Goal: Task Accomplishment & Management: Manage account settings

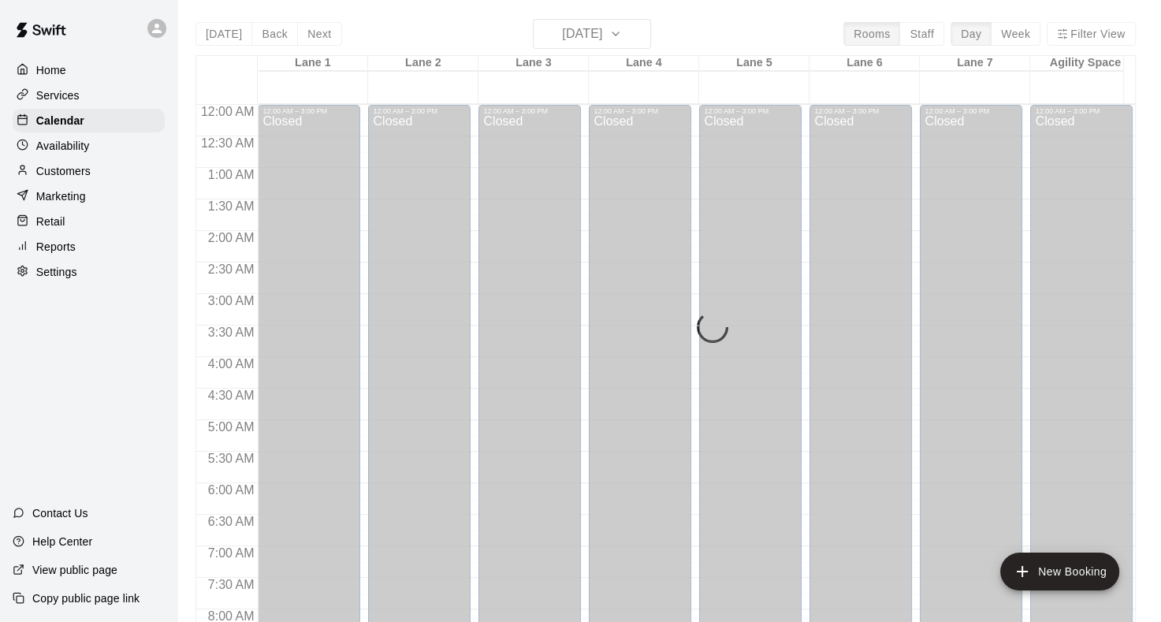
scroll to position [918, 0]
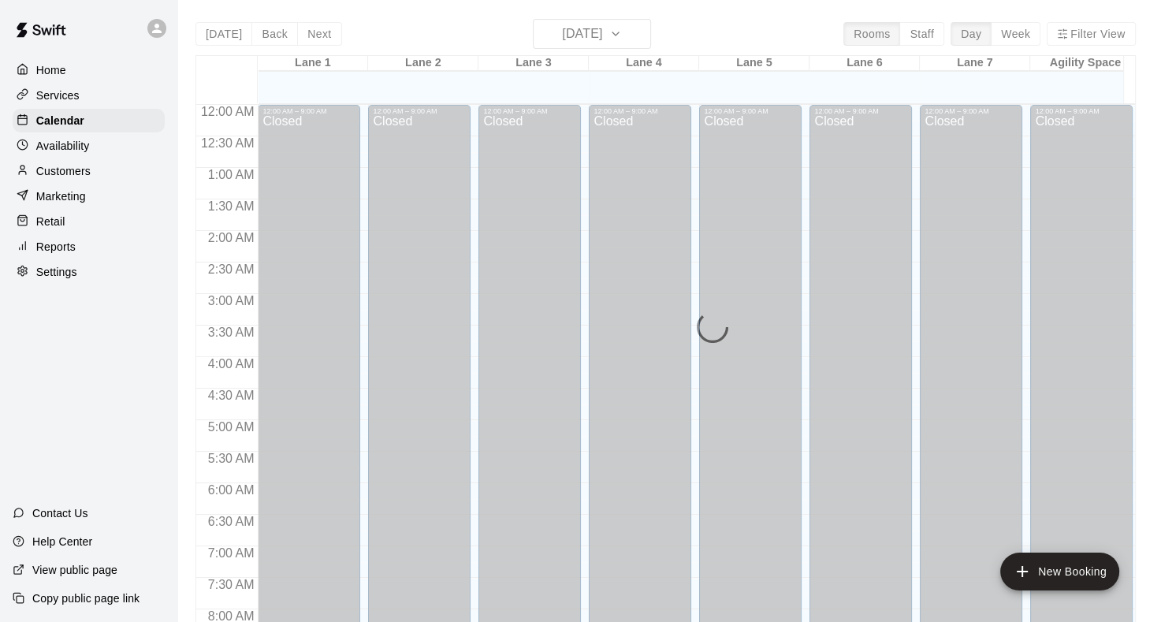
scroll to position [565, 0]
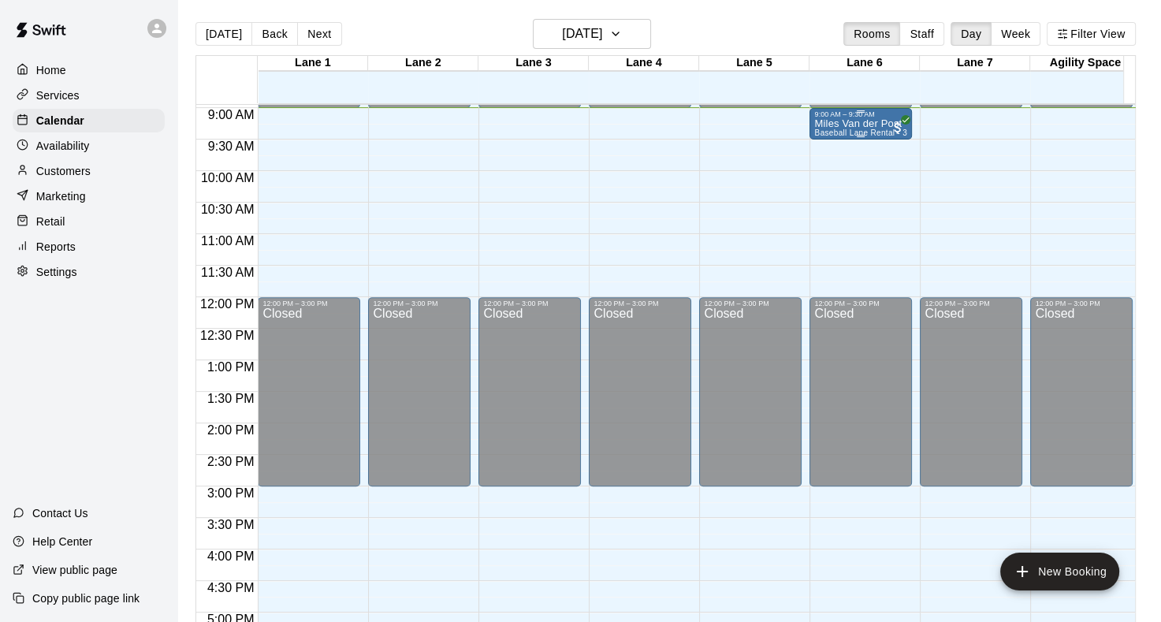
click at [844, 124] on p "Miles Van der Post" at bounding box center [860, 124] width 93 height 0
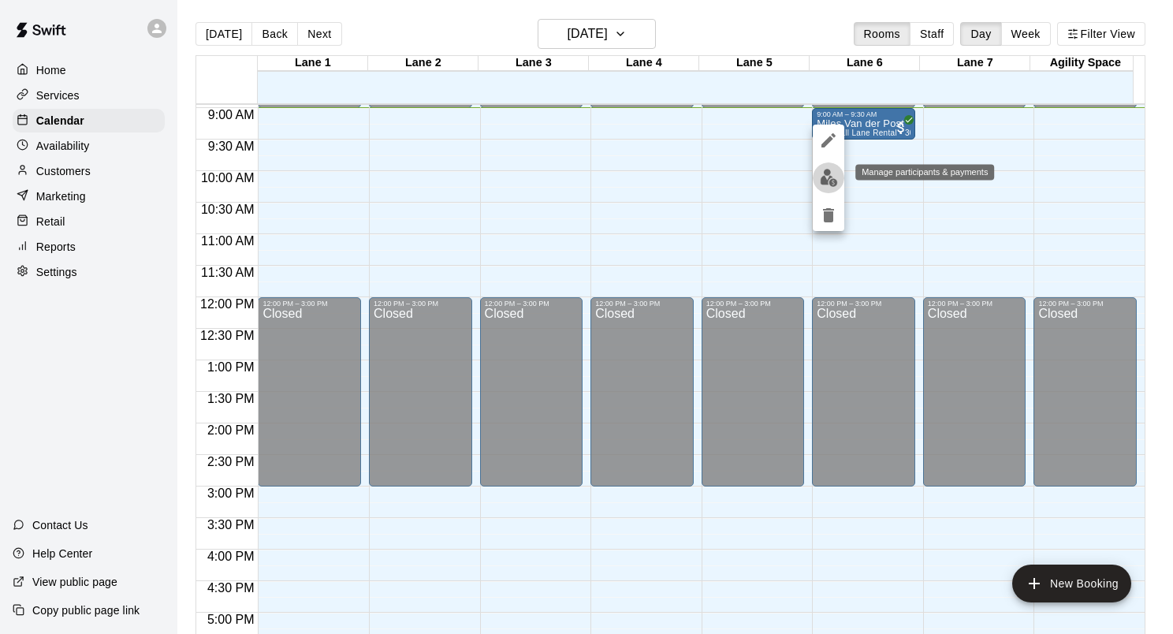
click at [824, 184] on img "edit" at bounding box center [829, 178] width 18 height 18
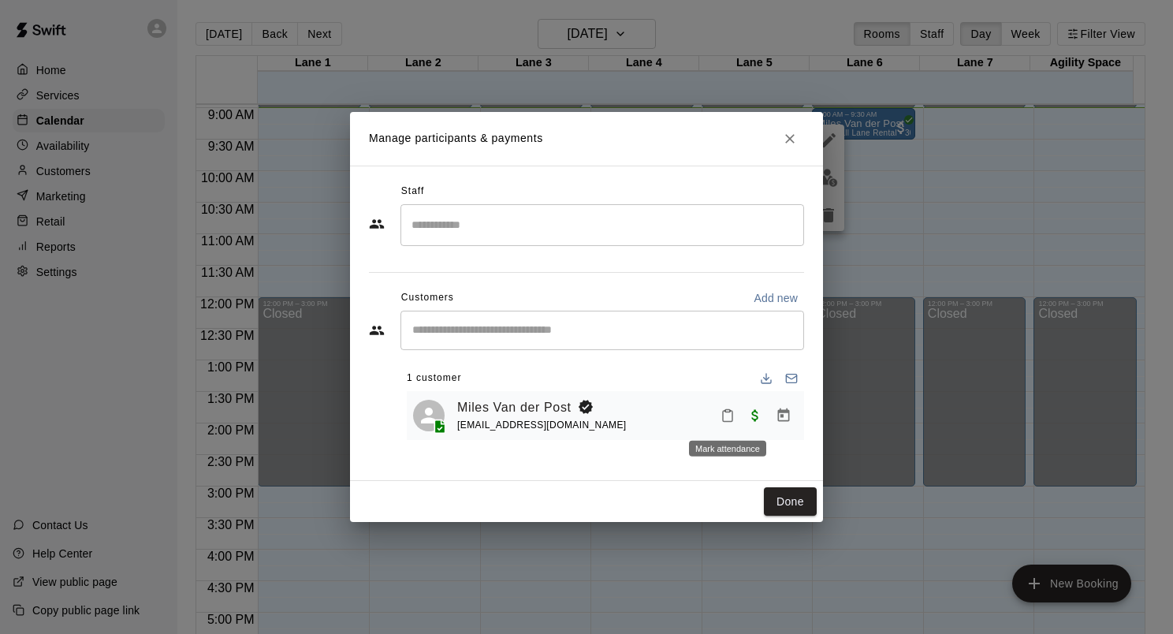
click at [725, 417] on icon "Mark attendance" at bounding box center [728, 415] width 14 height 14
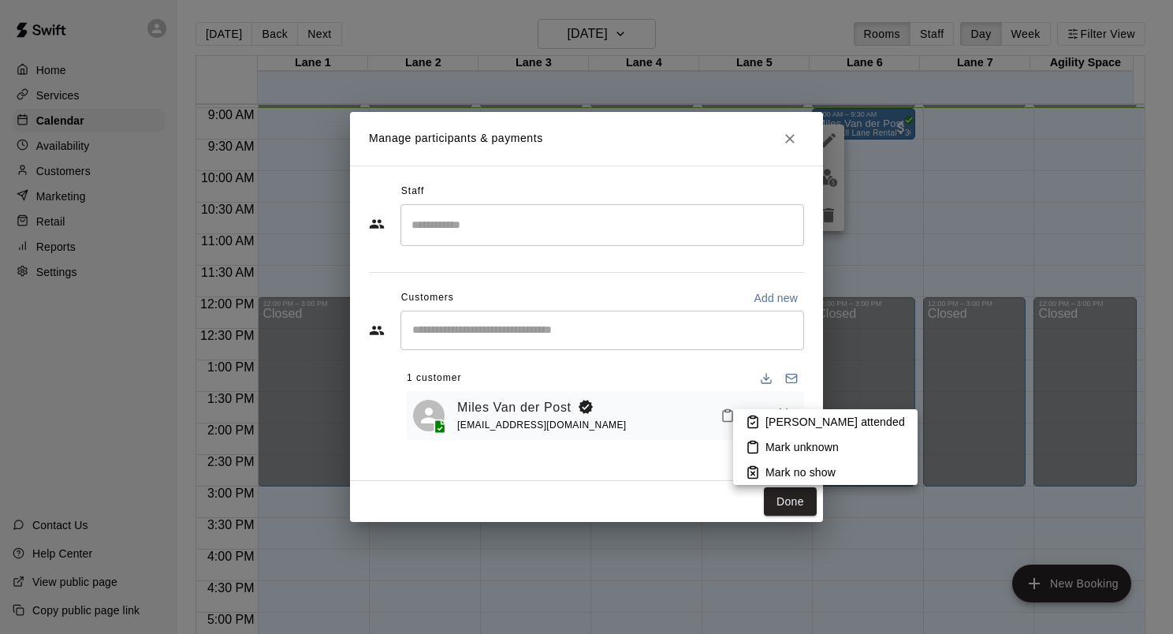
click at [760, 423] on li "[PERSON_NAME] attended" at bounding box center [825, 421] width 184 height 25
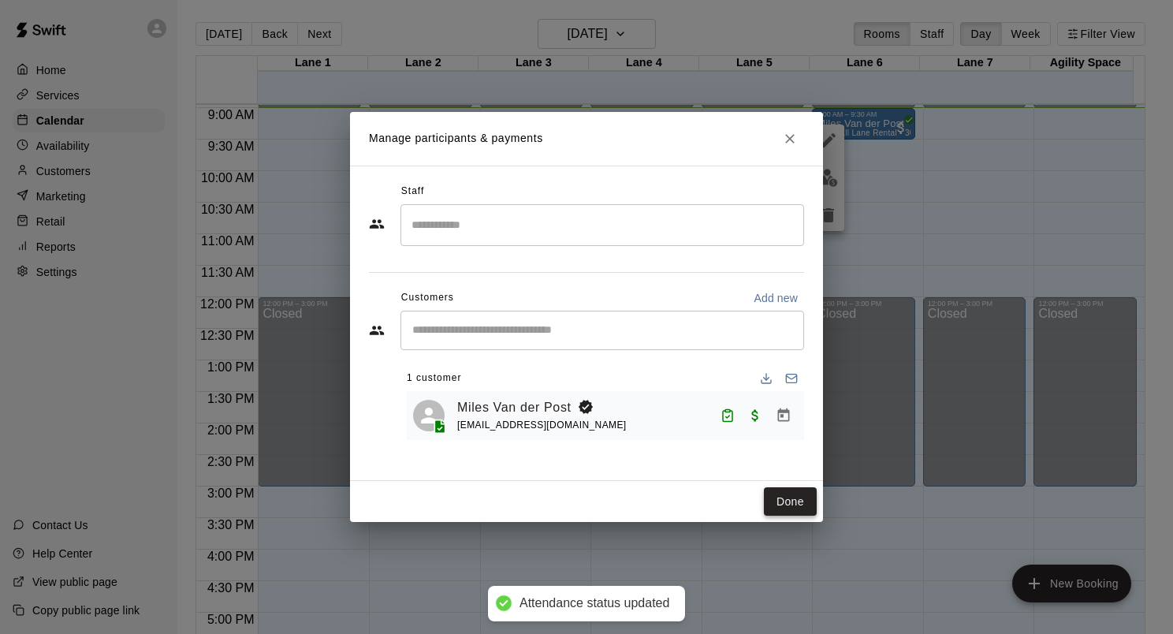
click at [785, 499] on button "Done" at bounding box center [790, 501] width 53 height 29
